Goal: Book appointment/travel/reservation

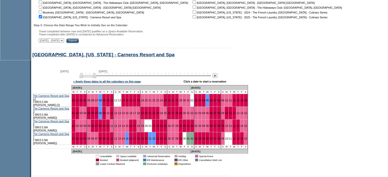
scroll to position [193, 0]
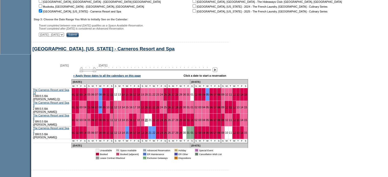
click at [145, 119] on link "20" at bounding box center [146, 120] width 3 height 3
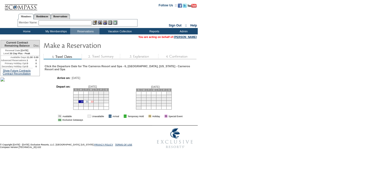
click at [93, 103] on link "22" at bounding box center [92, 102] width 3 height 3
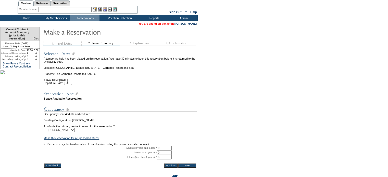
scroll to position [50, 0]
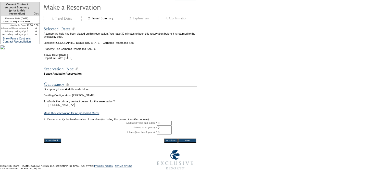
click at [165, 121] on input "0" at bounding box center [164, 123] width 15 height 5
type input "2"
click at [189, 139] on input "Next" at bounding box center [187, 141] width 18 height 4
